Goal: Information Seeking & Learning: Find specific fact

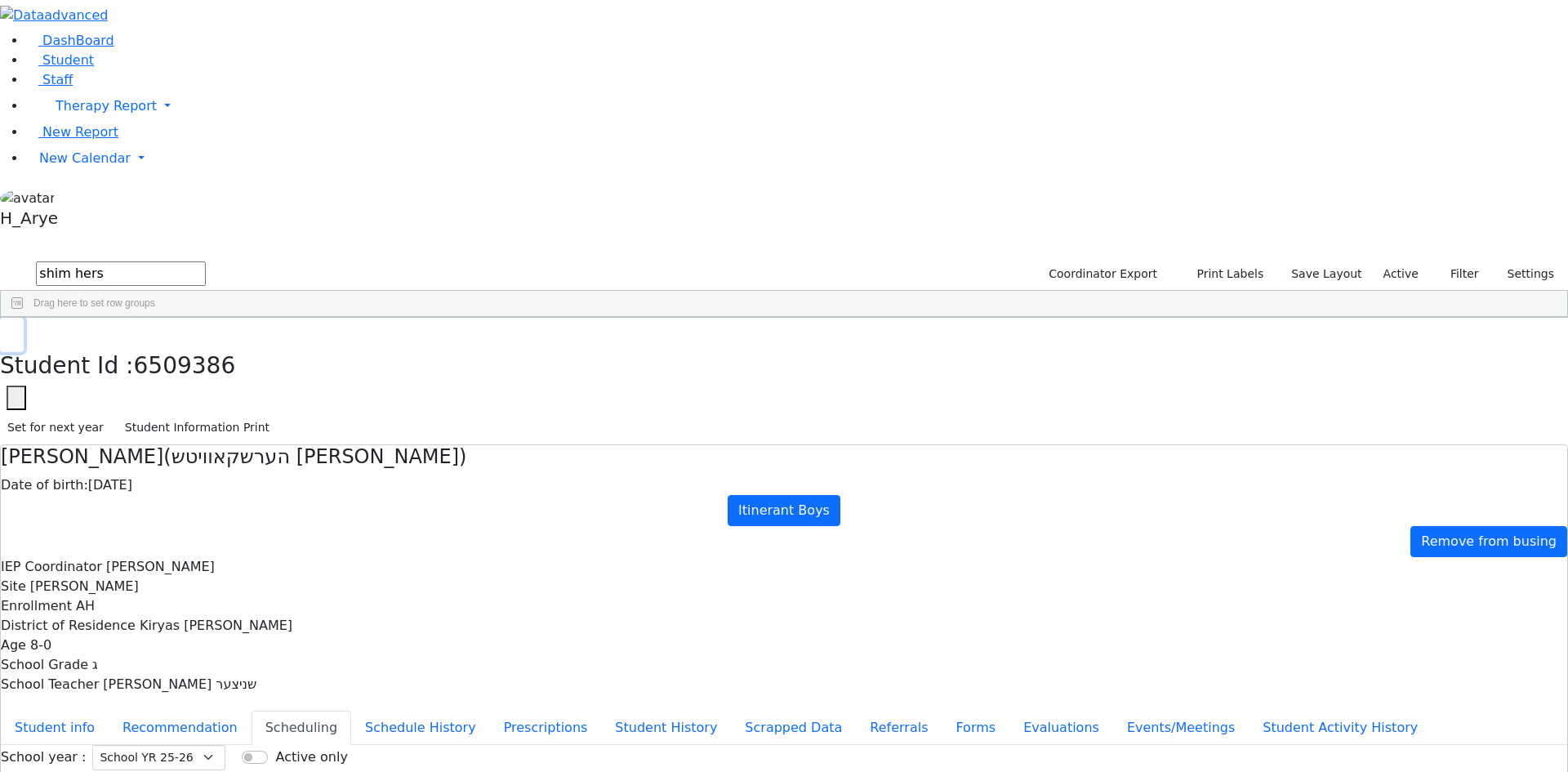
click at [23, 317] on button "button" at bounding box center [12, 334] width 23 height 34
drag, startPoint x: 302, startPoint y: 63, endPoint x: 125, endPoint y: 74, distance: 177.3
click at [123, 68] on div "DashBoard Student Staff Therapy Report Student Old Calendar Report H_Arye" at bounding box center [784, 471] width 1568 height 941
click at [1397, 261] on label "Active" at bounding box center [1401, 273] width 50 height 25
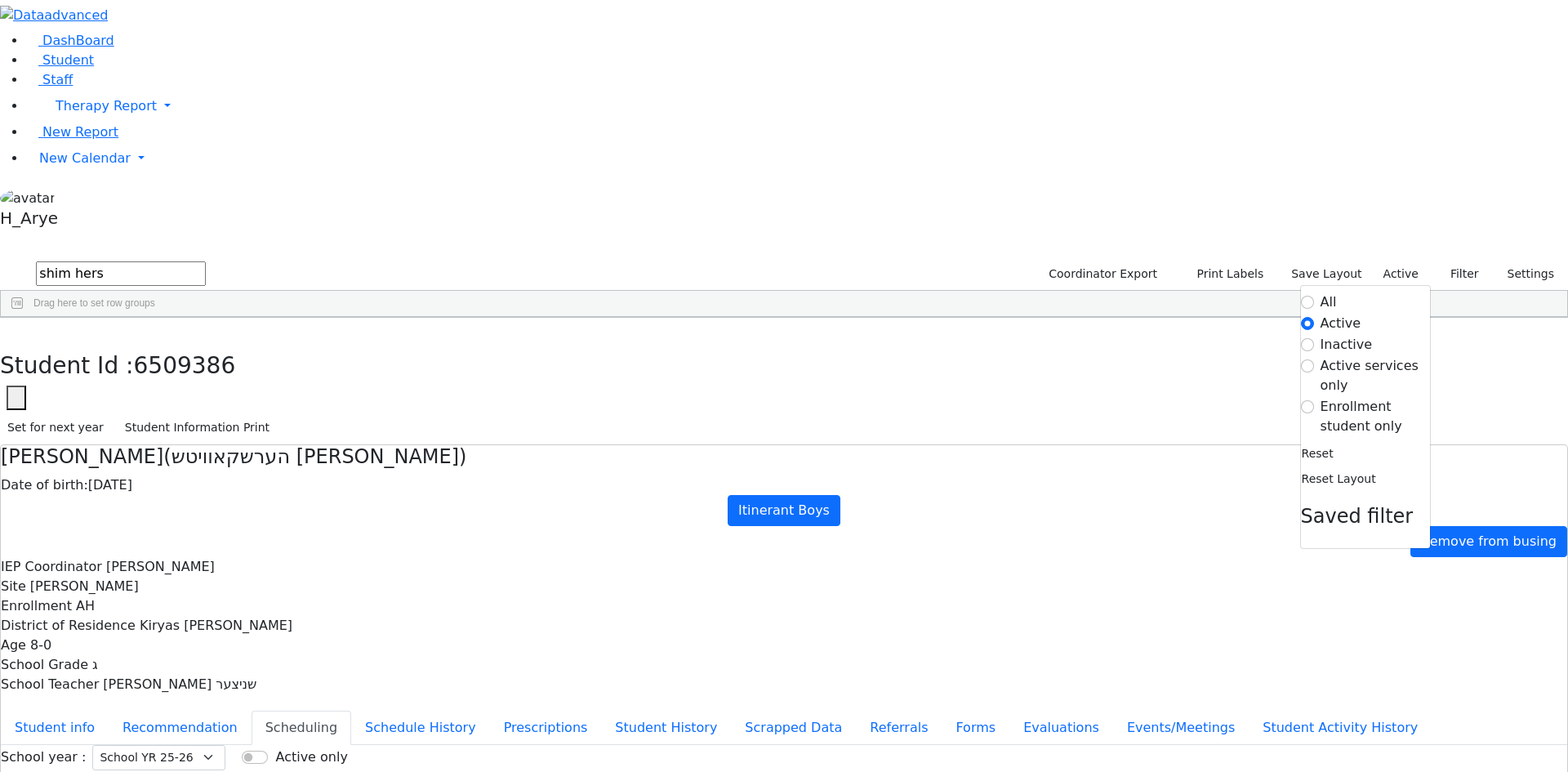
click at [1321, 292] on label "All" at bounding box center [1329, 302] width 16 height 20
click at [1314, 296] on input "All" at bounding box center [1308, 302] width 13 height 13
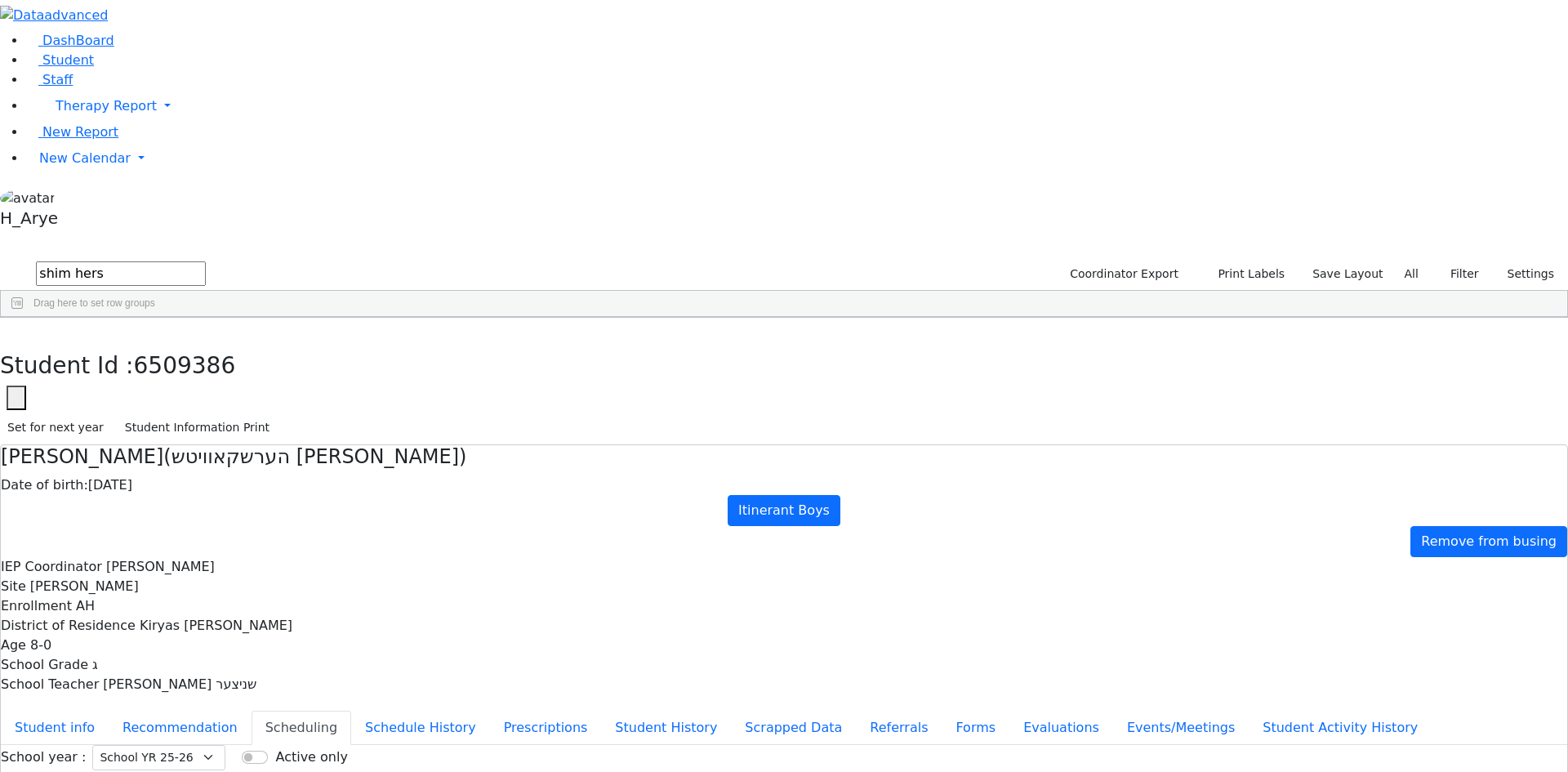
drag, startPoint x: 314, startPoint y: 64, endPoint x: -138, endPoint y: 49, distance: 452.2
click at [0, 49] on html "Printing Please wait. Remaining time 10 seconds. Print Schedule Options Show Bi…" at bounding box center [784, 418] width 1568 height 837
type input "d"
click at [205, 261] on input "av pol" at bounding box center [120, 273] width 170 height 24
click at [205, 261] on input "dav pol" at bounding box center [120, 273] width 170 height 24
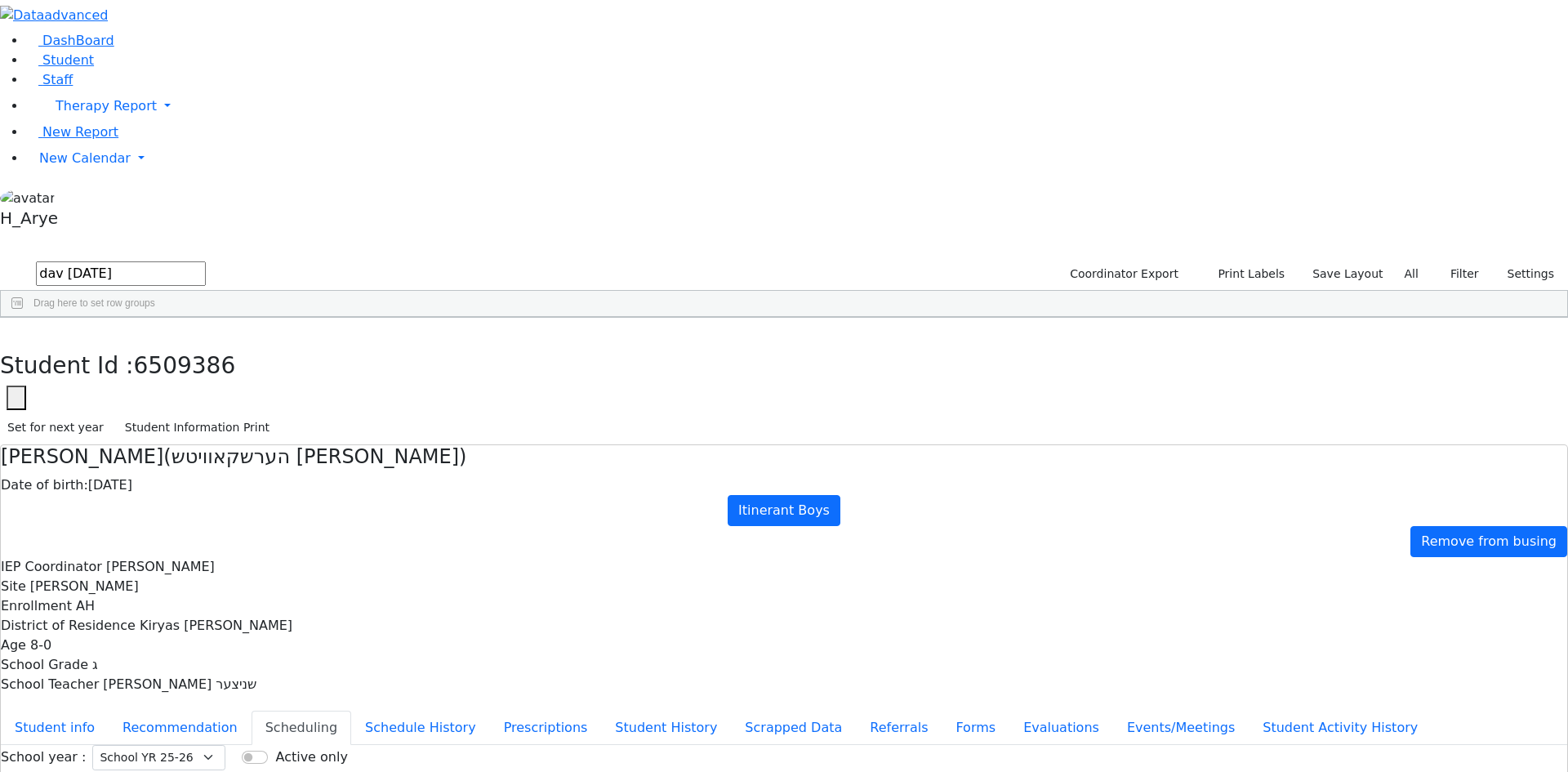
type input "dav pola"
click at [68, 343] on div "Friedrich" at bounding box center [53, 354] width 32 height 22
click at [83, 367] on div "6506831" at bounding box center [42, 377] width 83 height 22
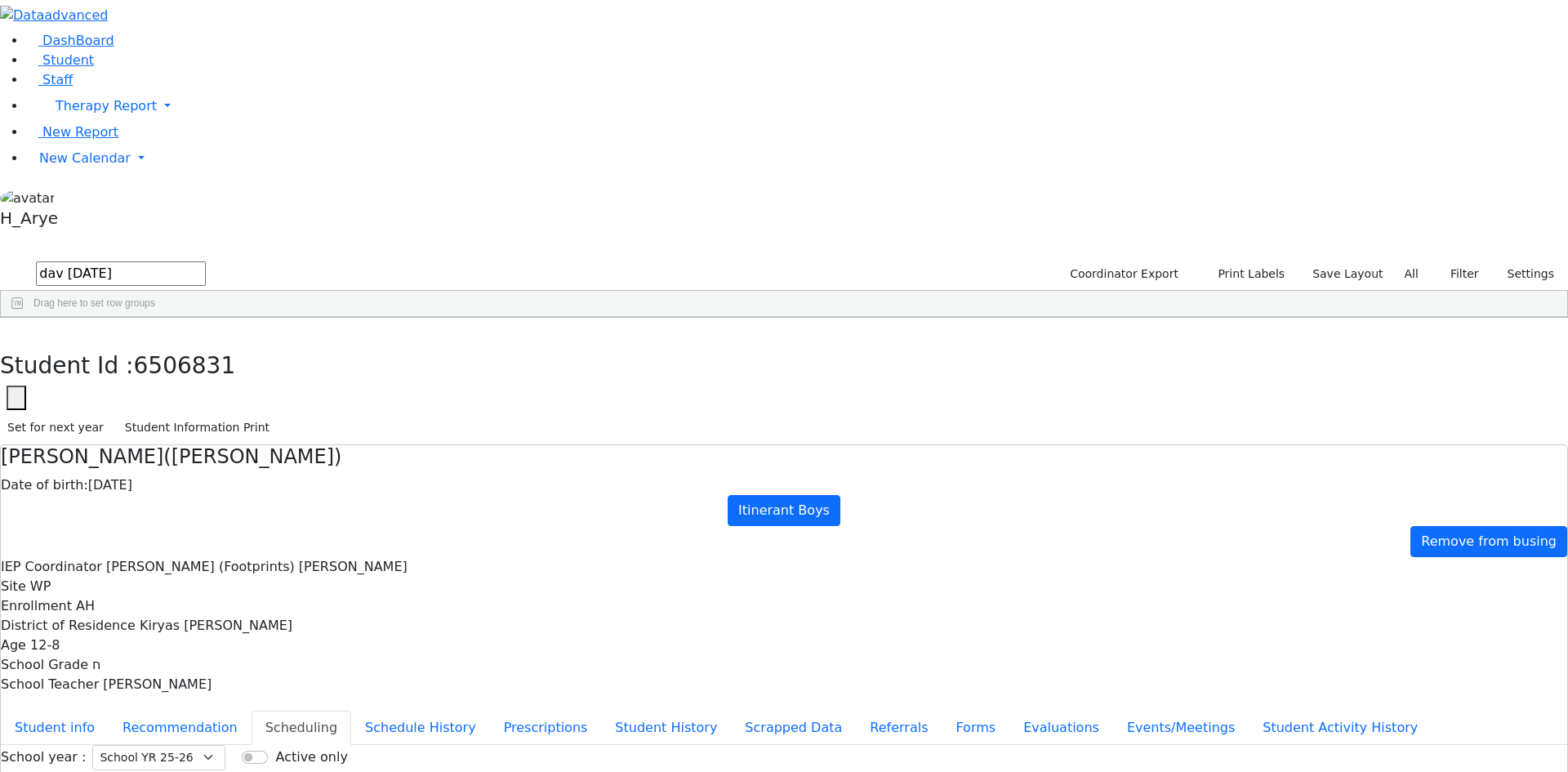
click at [168, 412] on div "Polatseck" at bounding box center [126, 423] width 84 height 22
click at [23, 317] on button "button" at bounding box center [12, 334] width 23 height 34
